Goal: Task Accomplishment & Management: Complete application form

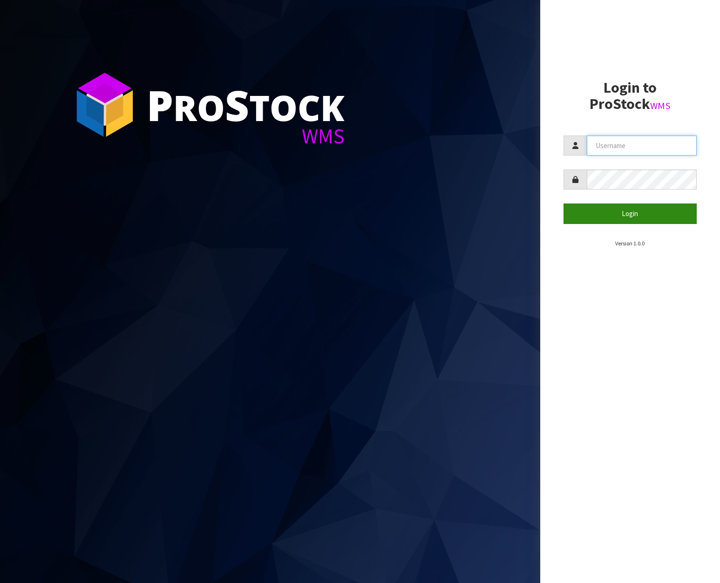
type input "[EMAIL_ADDRESS][DOMAIN_NAME]"
click at [647, 222] on button "Login" at bounding box center [630, 213] width 134 height 20
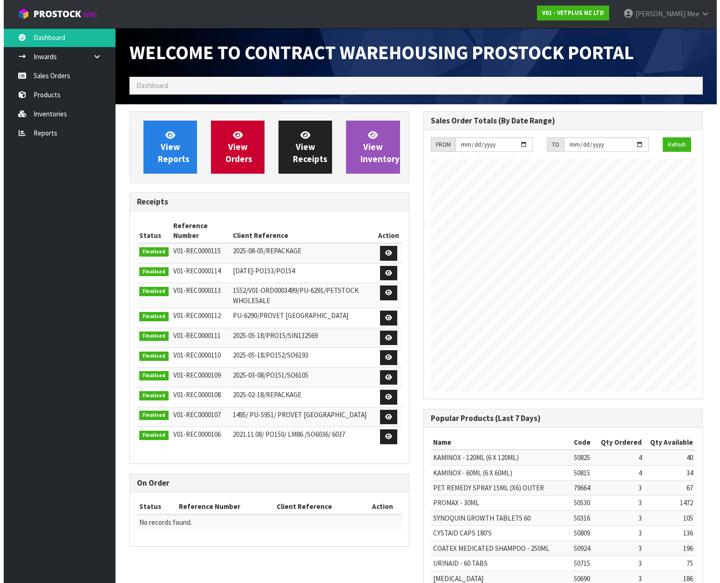
scroll to position [516, 293]
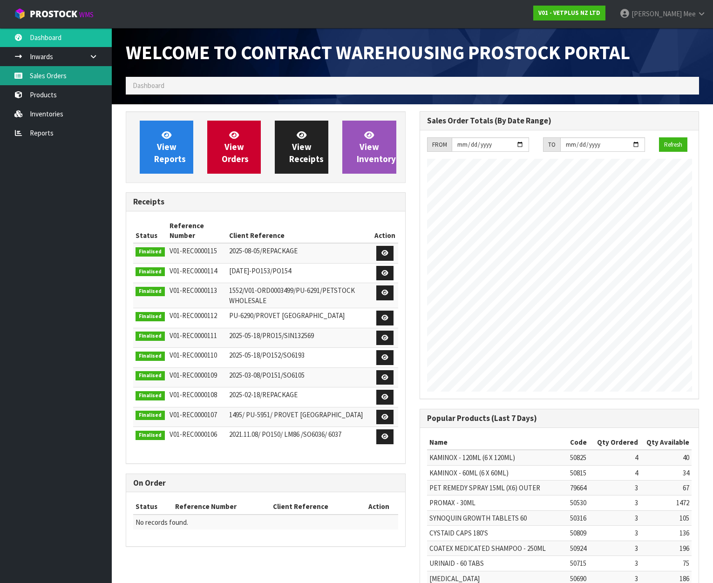
click at [46, 72] on link "Sales Orders" at bounding box center [56, 75] width 112 height 19
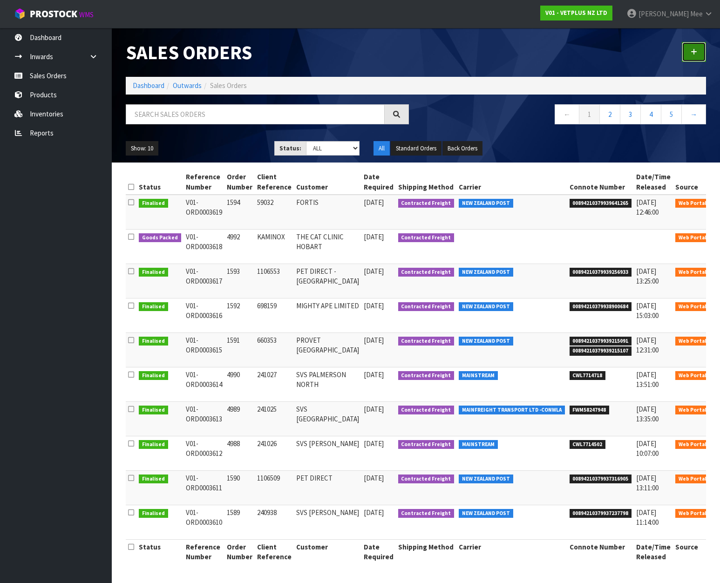
click at [690, 56] on link at bounding box center [693, 52] width 24 height 20
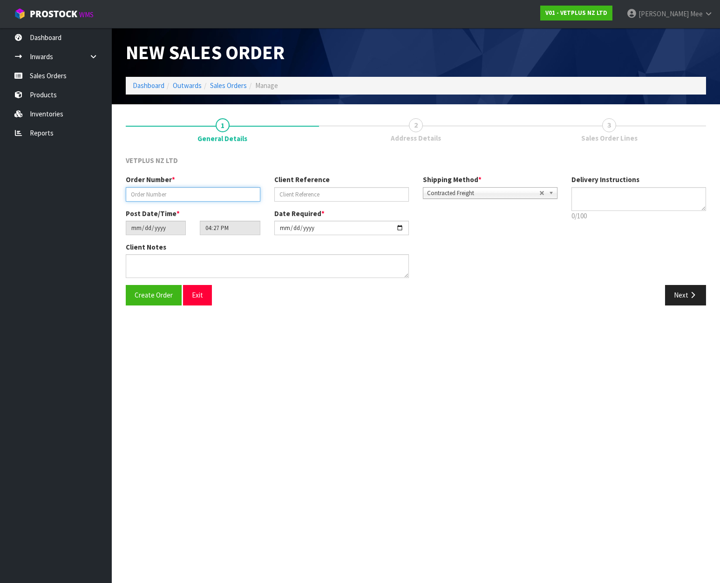
drag, startPoint x: 190, startPoint y: 191, endPoint x: 208, endPoint y: 192, distance: 17.3
click at [190, 191] on input "text" at bounding box center [193, 194] width 135 height 14
type input "4991"
type input "59006"
click at [143, 260] on textarea at bounding box center [267, 266] width 283 height 24
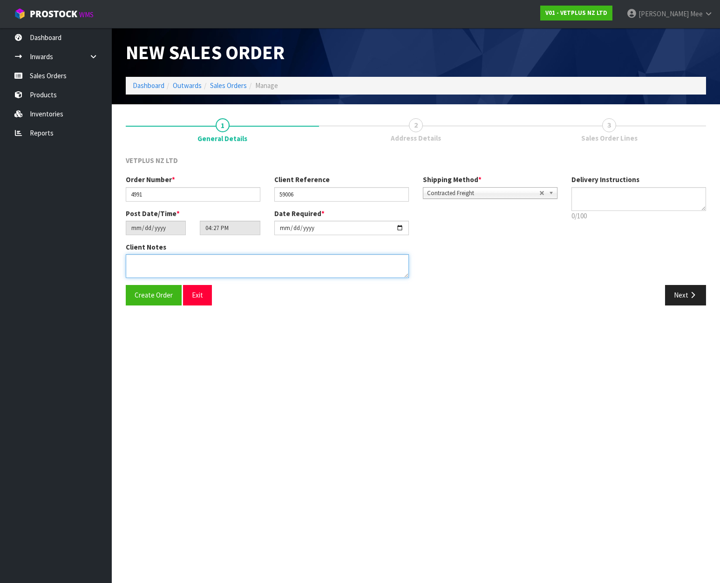
click at [142, 259] on textarea at bounding box center [267, 266] width 283 height 24
paste textarea "BACK ORDER:50107-W AKTIVAIT MED & LGE BREED CAPS 60 X 150304-W SYNOQUIN CAT CAP…"
click at [166, 257] on textarea at bounding box center [267, 266] width 283 height 24
click at [252, 269] on textarea at bounding box center [267, 266] width 283 height 24
type textarea "BACK ORDER: 50107-W AKTIVAIT MED & LGE BREED CAPS 60 X 1 50304-W SYNOQUIN CAT C…"
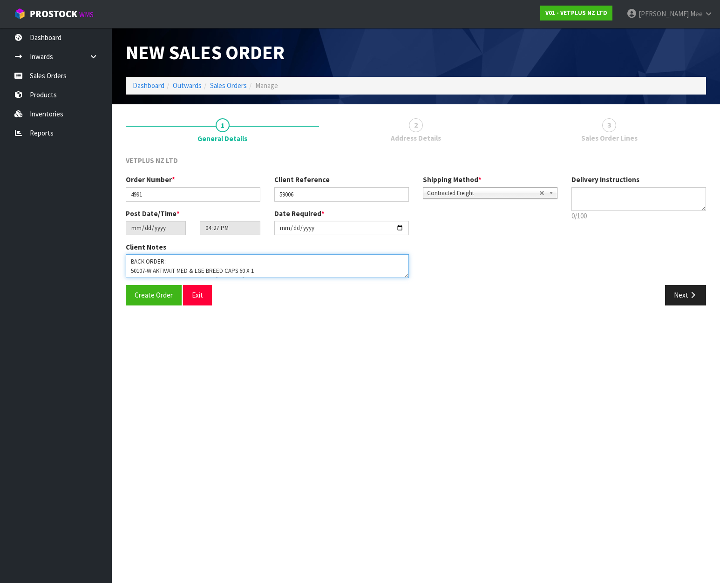
scroll to position [7, 0]
click at [680, 297] on button "Next" at bounding box center [685, 295] width 41 height 20
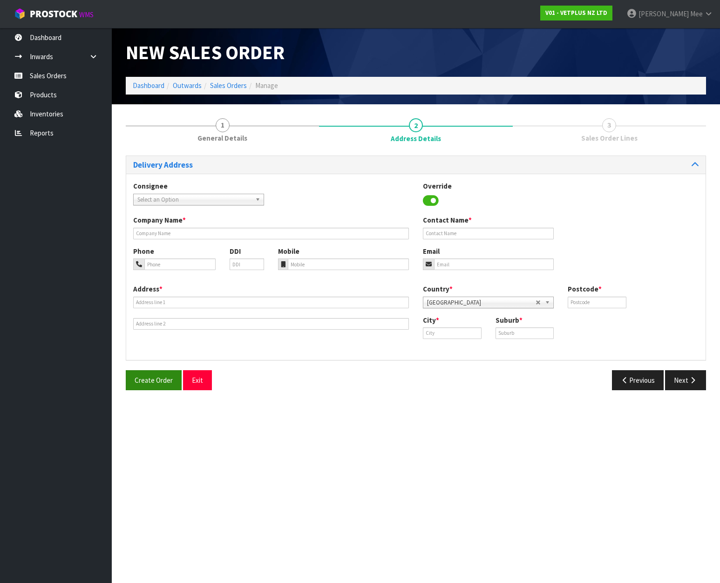
click at [158, 197] on span "Select an Option" at bounding box center [194, 199] width 114 height 11
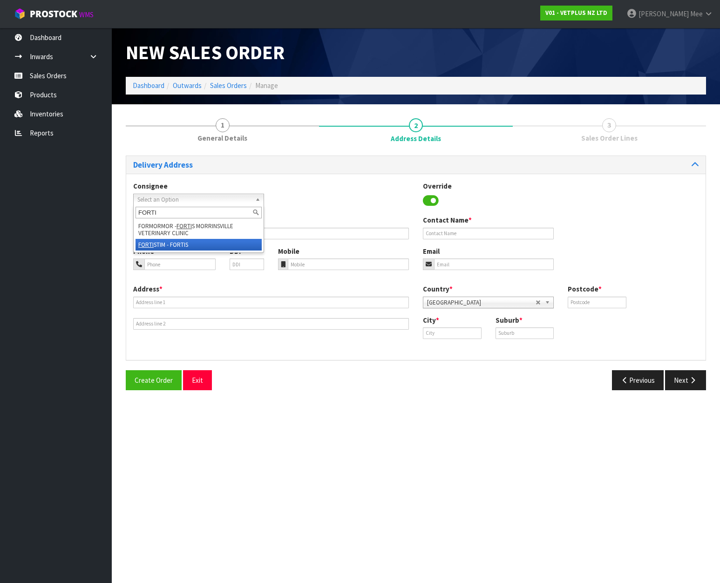
type input "FORTI"
click at [180, 246] on li "FORTI STIM - FORTIS" at bounding box center [198, 245] width 126 height 12
type input "FORTIS"
type input "[STREET_ADDRESS]"
type input "7910"
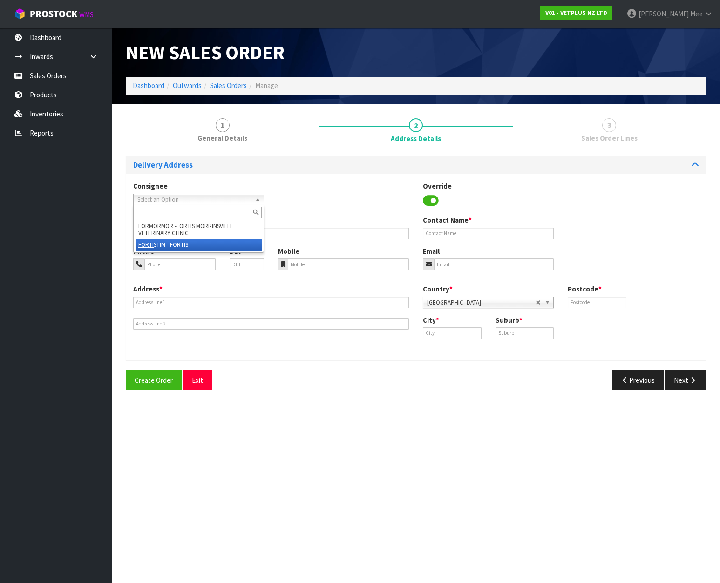
type input "TIMARU"
type input "WASHDYKE"
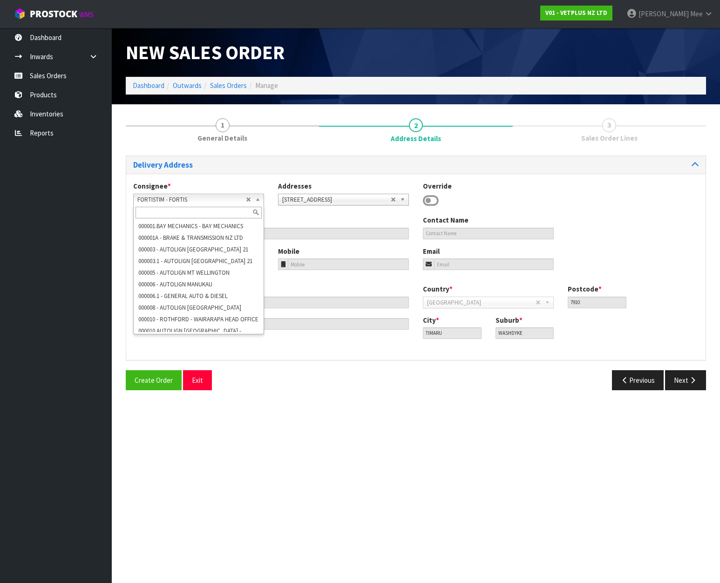
scroll to position [34268, 0]
click at [683, 378] on button "Next" at bounding box center [685, 380] width 41 height 20
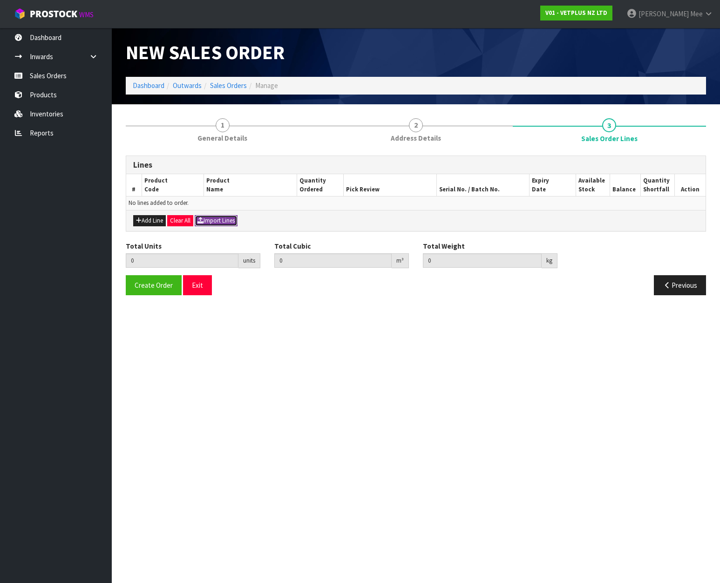
click at [209, 220] on button "Import Lines" at bounding box center [216, 220] width 43 height 11
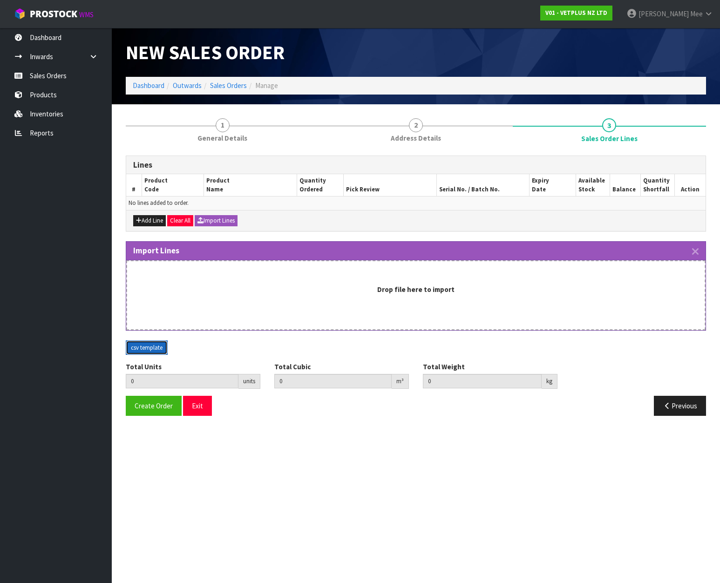
click at [161, 347] on button "csv template" at bounding box center [147, 347] width 42 height 15
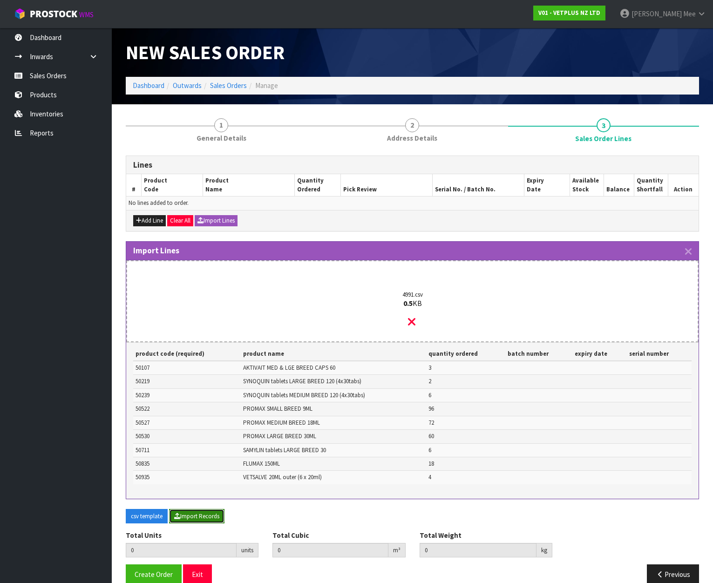
click at [202, 513] on button "Import Records" at bounding box center [196, 516] width 55 height 15
type input "267"
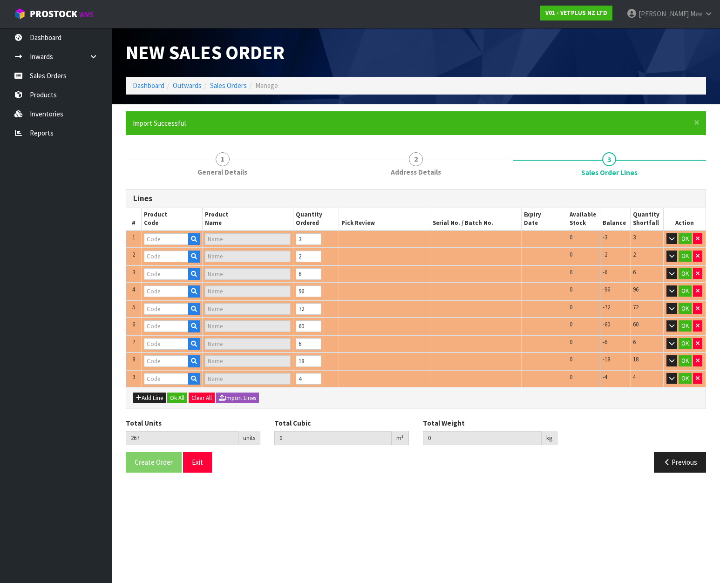
type input "50107"
type input "AKTIVAIT MED & LGE BREED CAPS 60"
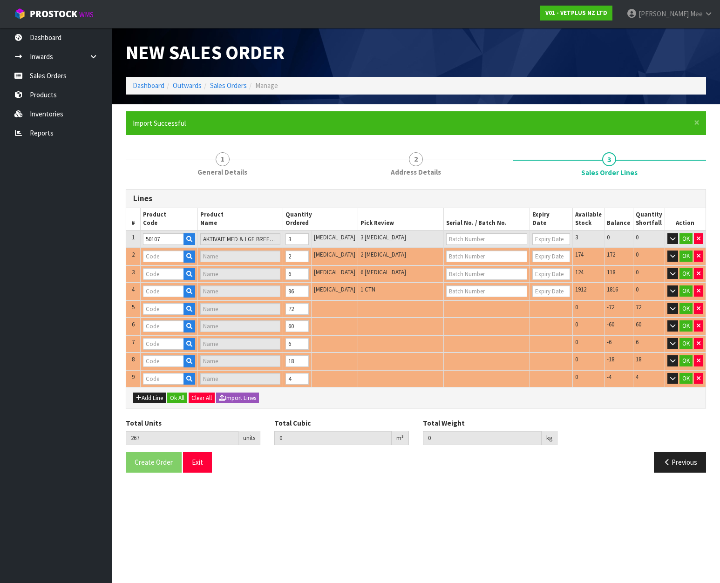
type input "50219"
type input "SYNOQUIN EFA LARGE BREED - 120 TABS"
type input "50239"
type input "SYNOQUIN EFA MEDIUM BREED - 120 TABS"
type input "50522"
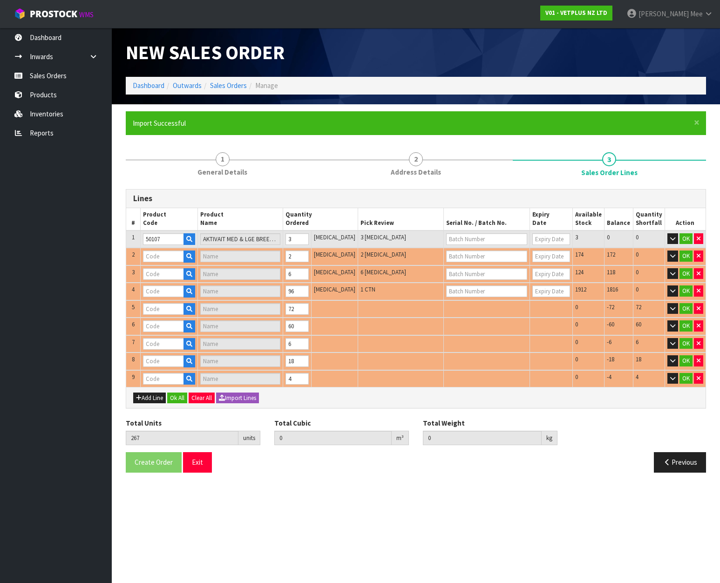
type input "PROMAX - 9ML"
type input "50530"
type input "PROMAX - 30ML"
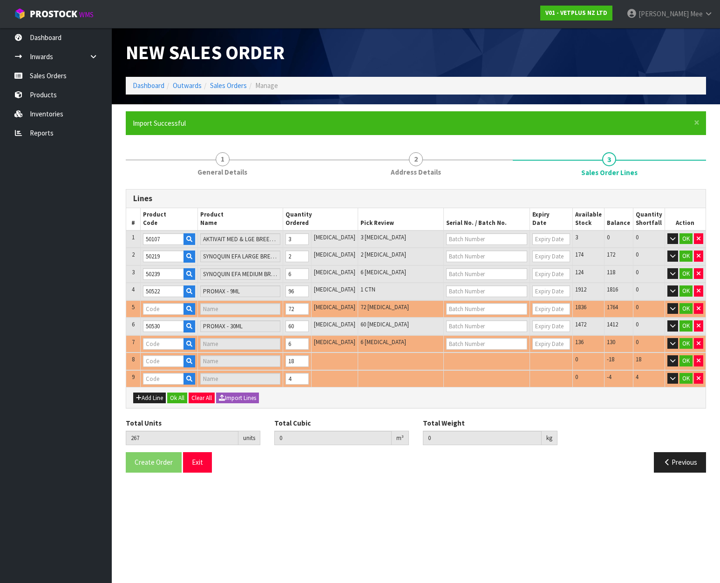
type input "50527"
type input "PROMAX - 18ML"
type input "50711"
type input "SAMYLIN LARGE BREED - 30 TABS"
type input "50835"
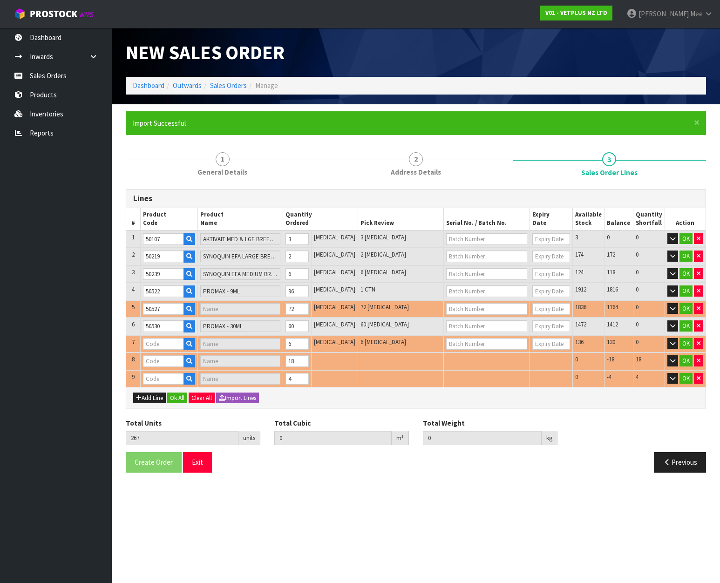
type input "FLUMAX - 150ML"
type input "0.133468"
type input "23.59"
type input "50935"
type input "VETSALVE"
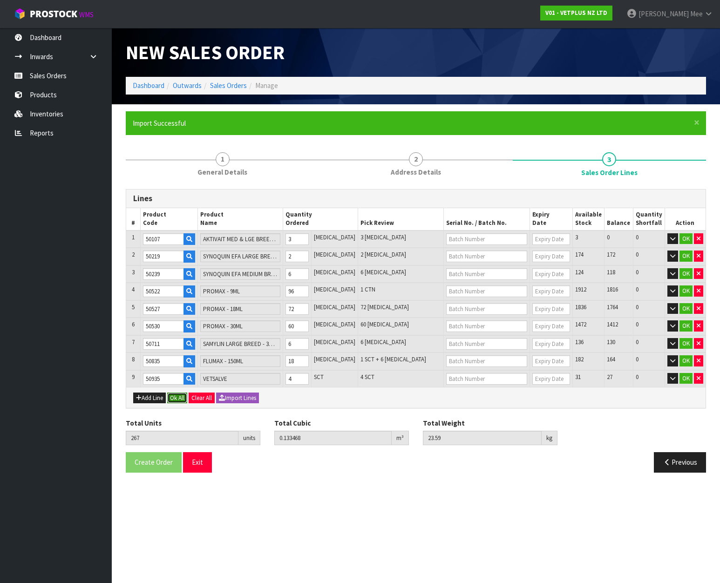
click at [177, 397] on button "Ok All" at bounding box center [177, 397] width 20 height 11
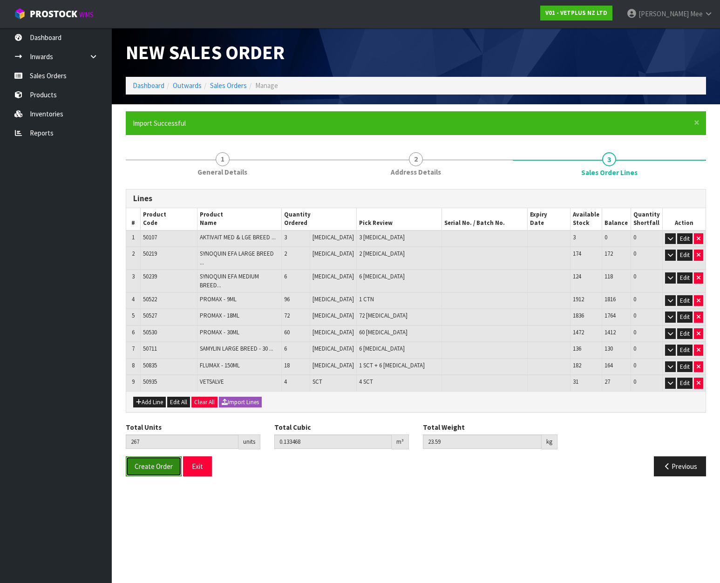
click at [155, 462] on span "Create Order" at bounding box center [154, 466] width 38 height 9
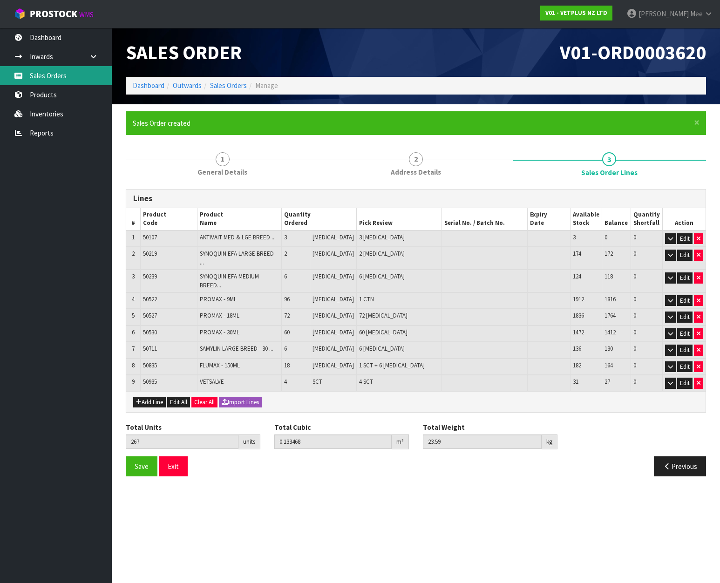
click at [28, 79] on link "Sales Orders" at bounding box center [56, 75] width 112 height 19
